Goal: Task Accomplishment & Management: Manage account settings

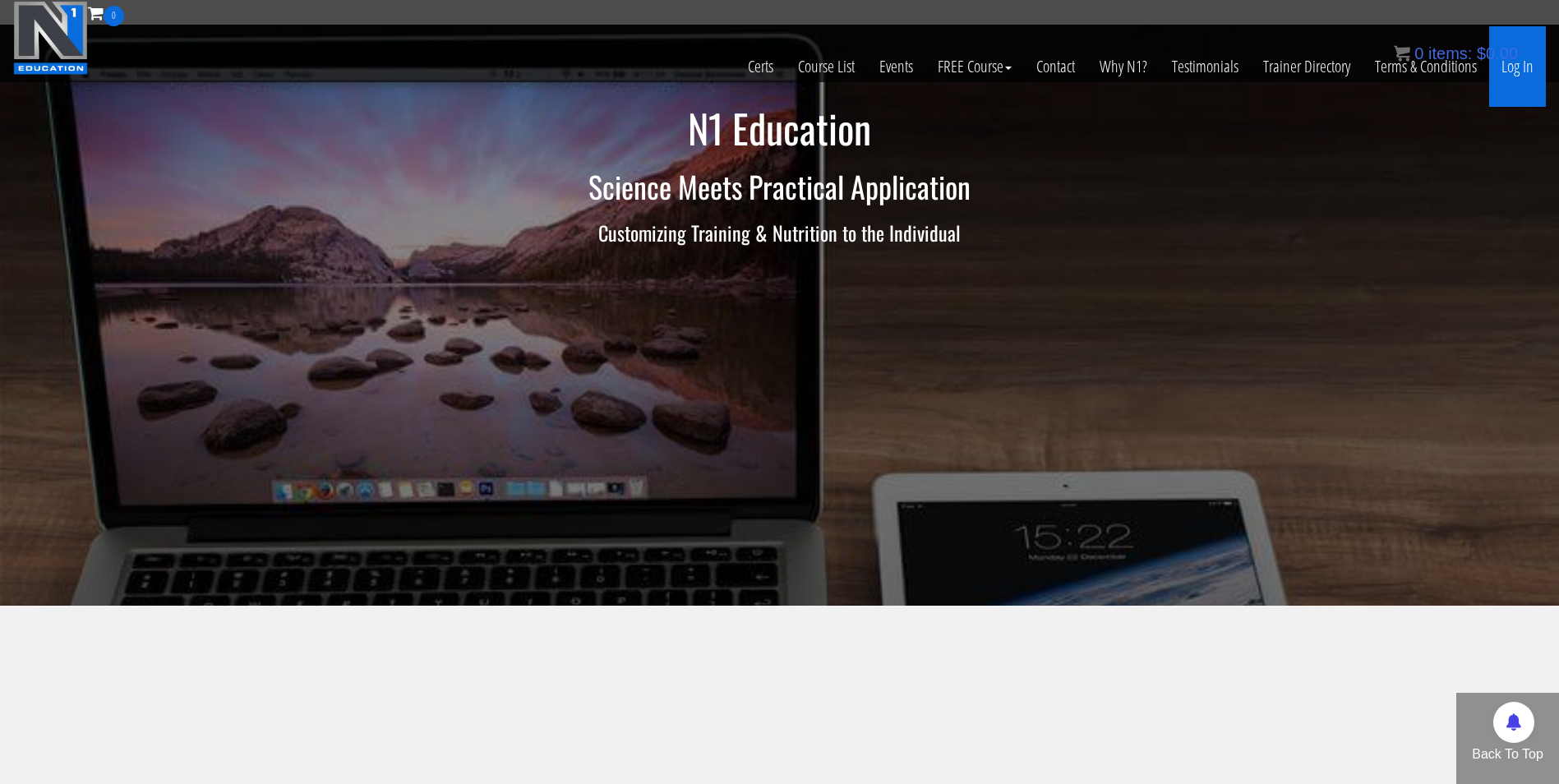
click at [1509, 72] on link "Log In" at bounding box center [1517, 66] width 56 height 80
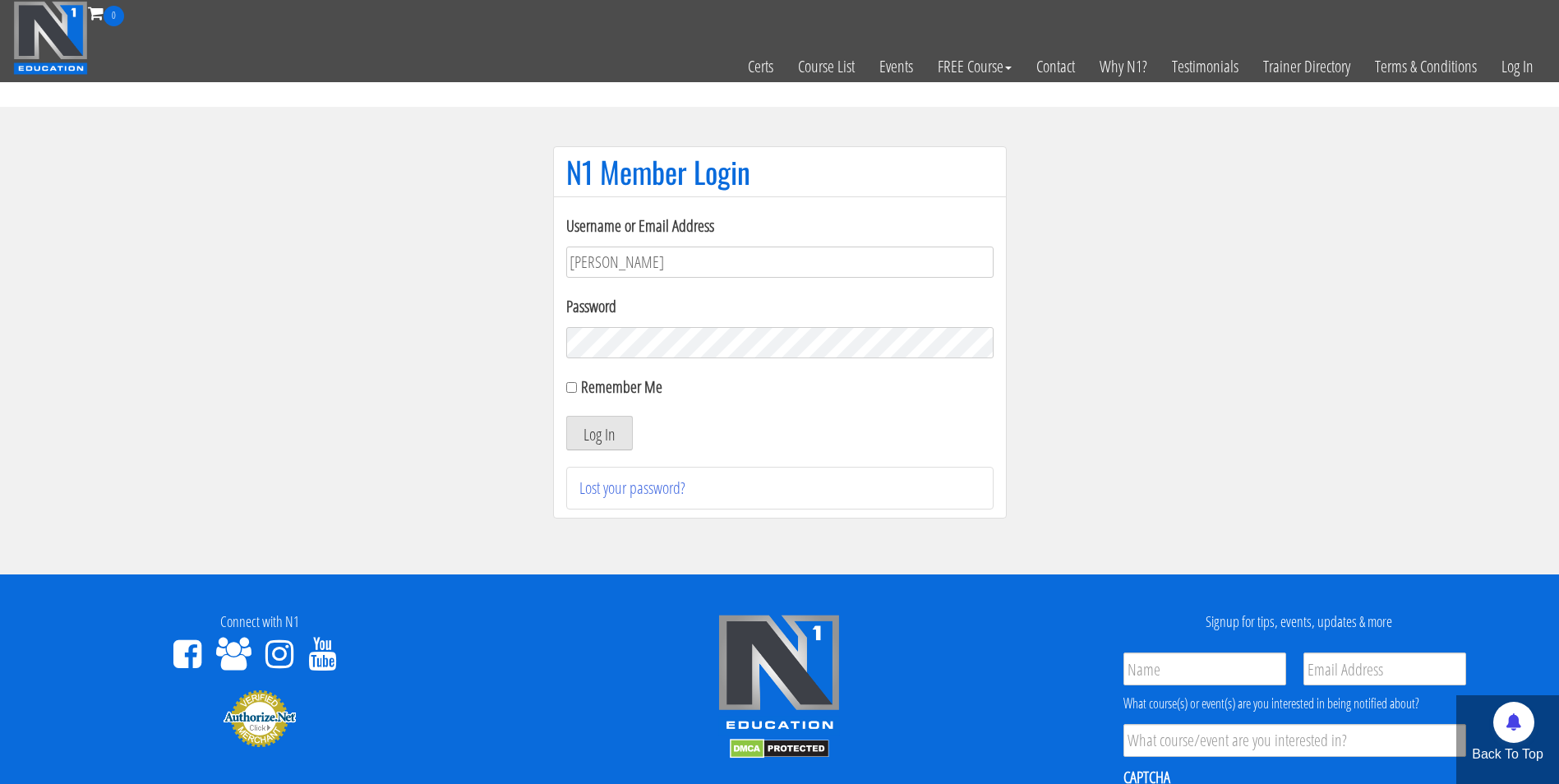
type input "darrennuzzo@gmail.com"
click at [566, 416] on button "Log In" at bounding box center [599, 433] width 66 height 35
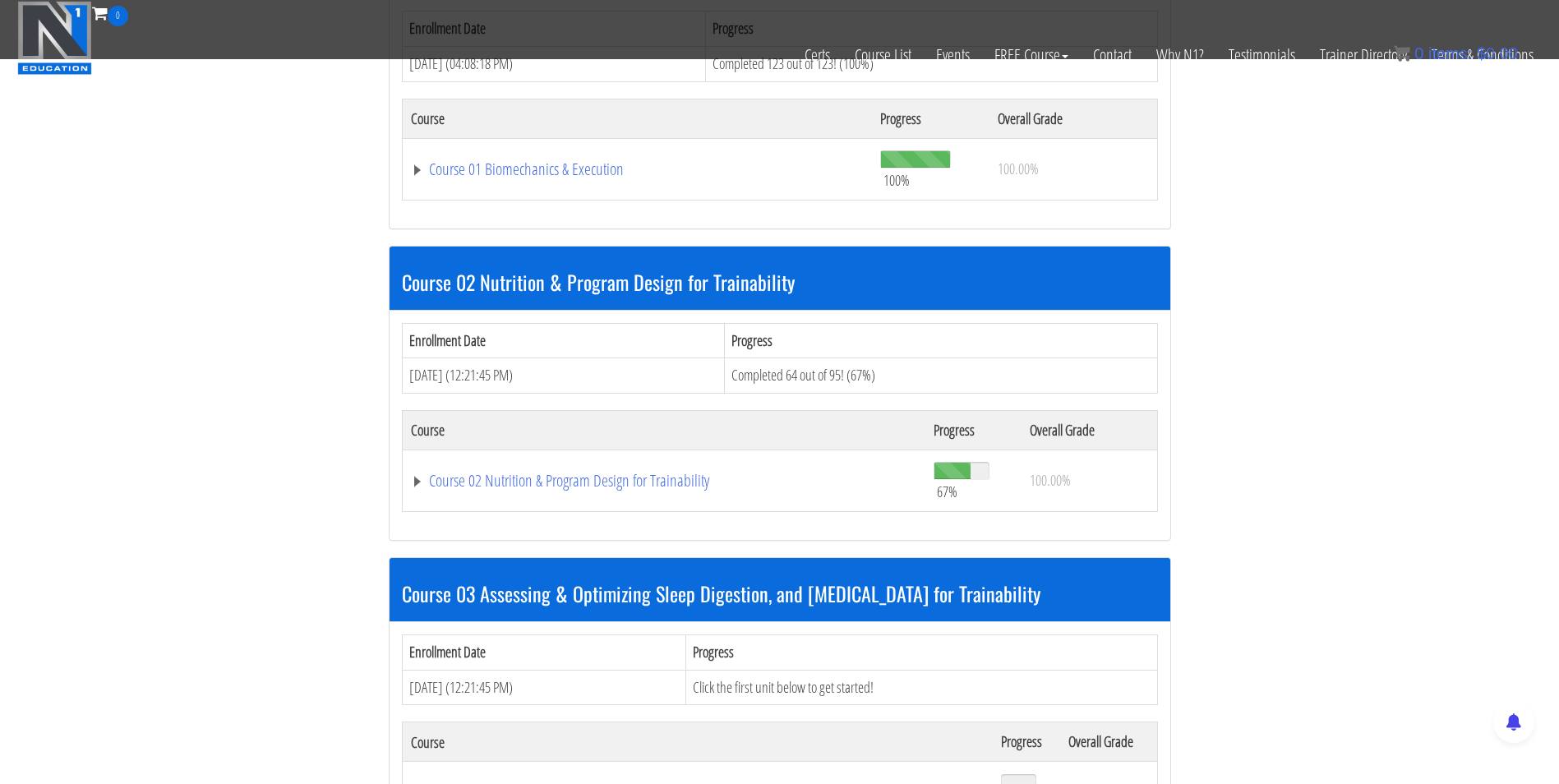
scroll to position [620, 0]
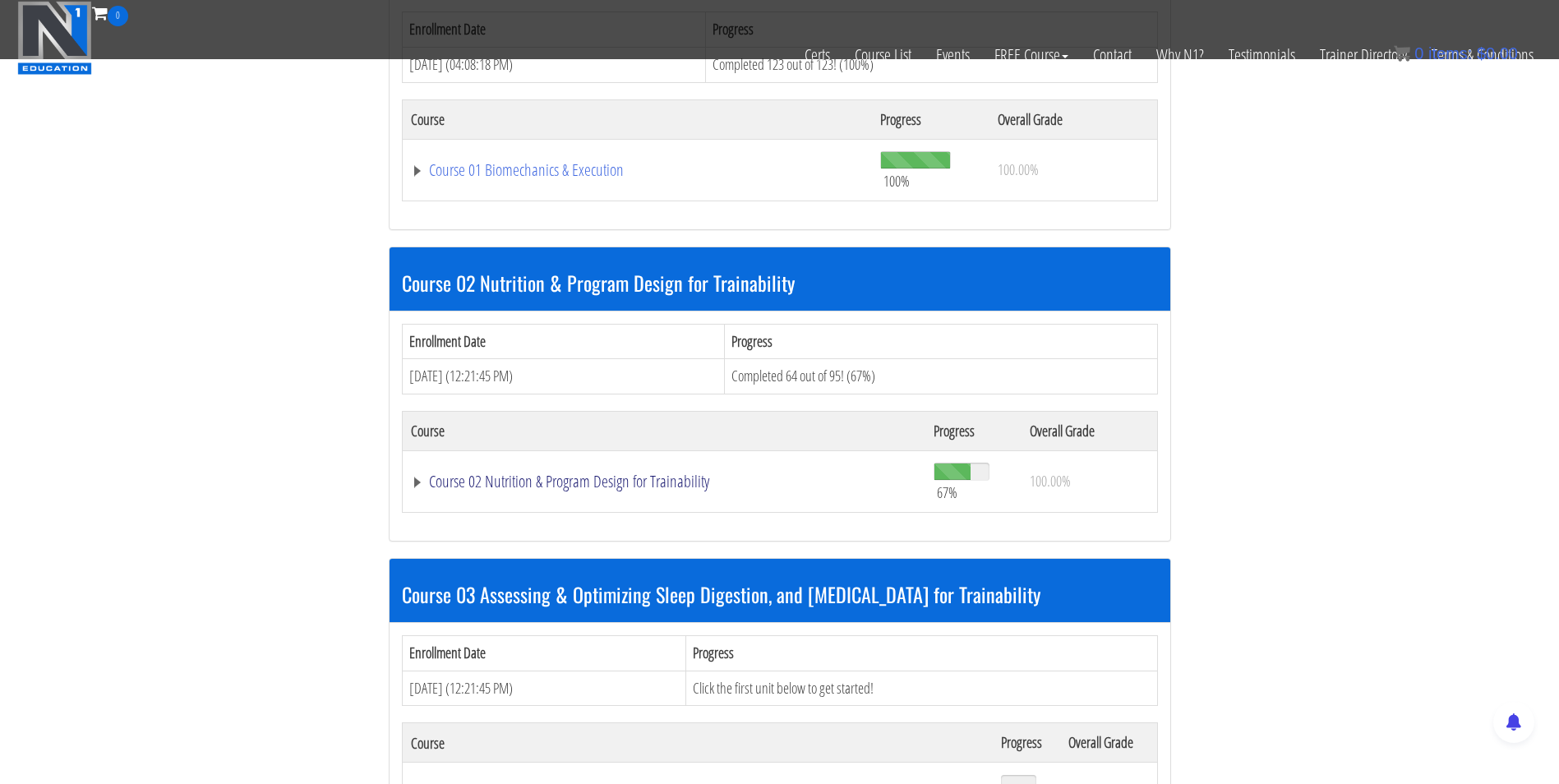
click at [551, 487] on link "Course 02 Nutrition & Program Design for Trainability" at bounding box center [664, 481] width 507 height 16
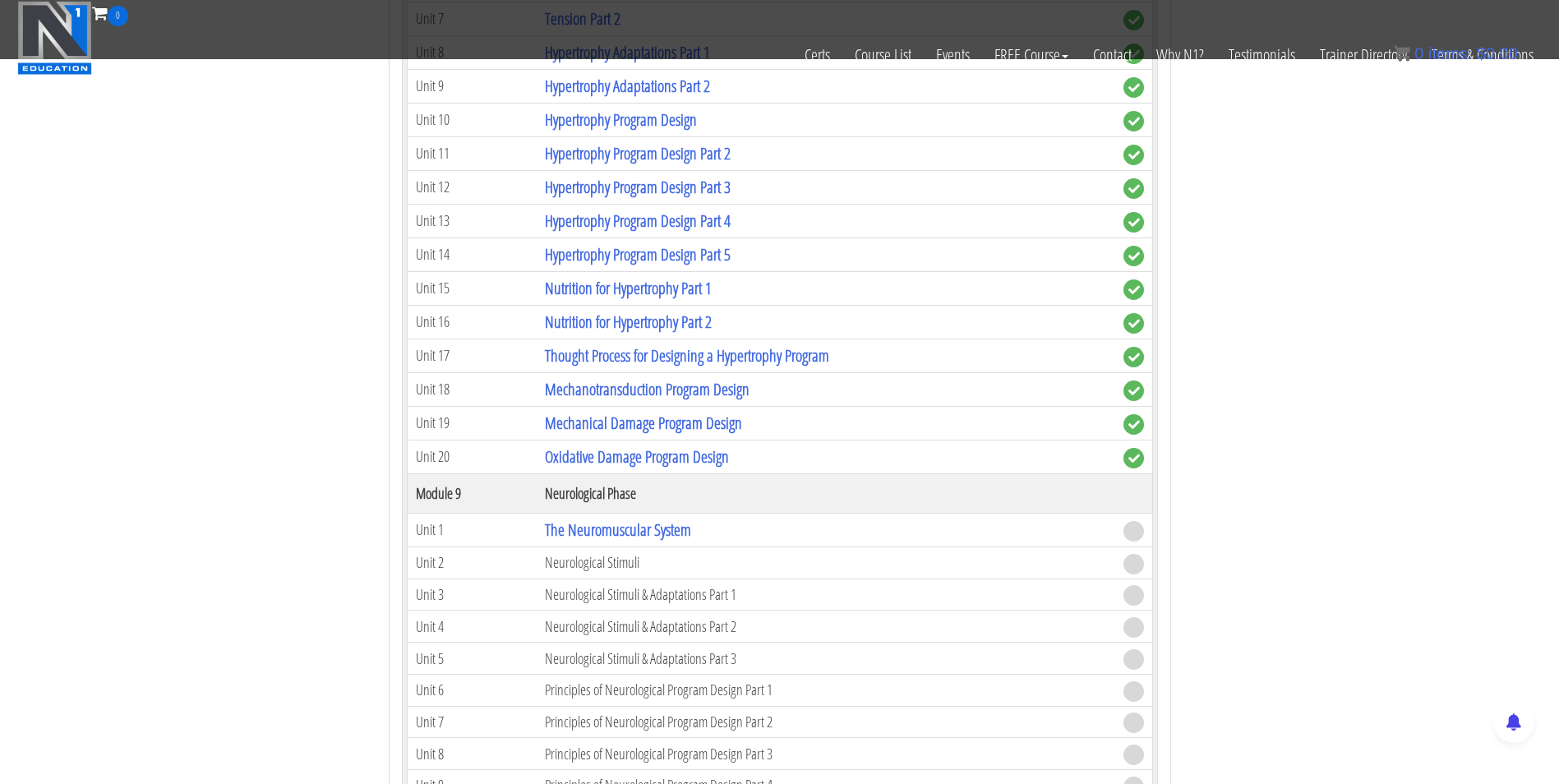
scroll to position [3133, 0]
